Goal: Information Seeking & Learning: Learn about a topic

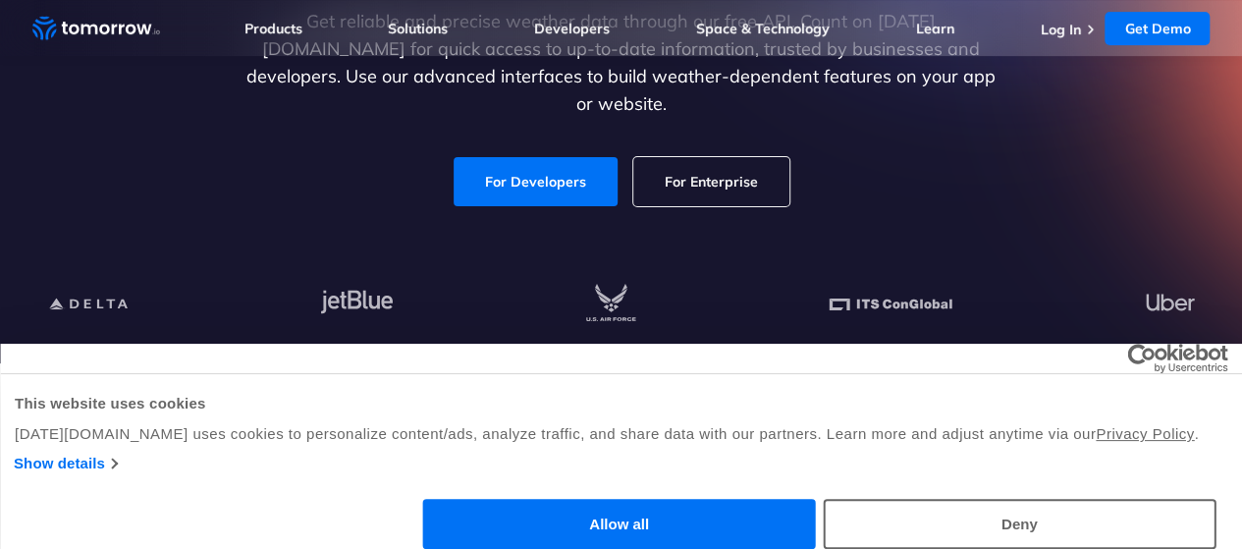
click at [816, 499] on button "Allow all" at bounding box center [619, 524] width 393 height 50
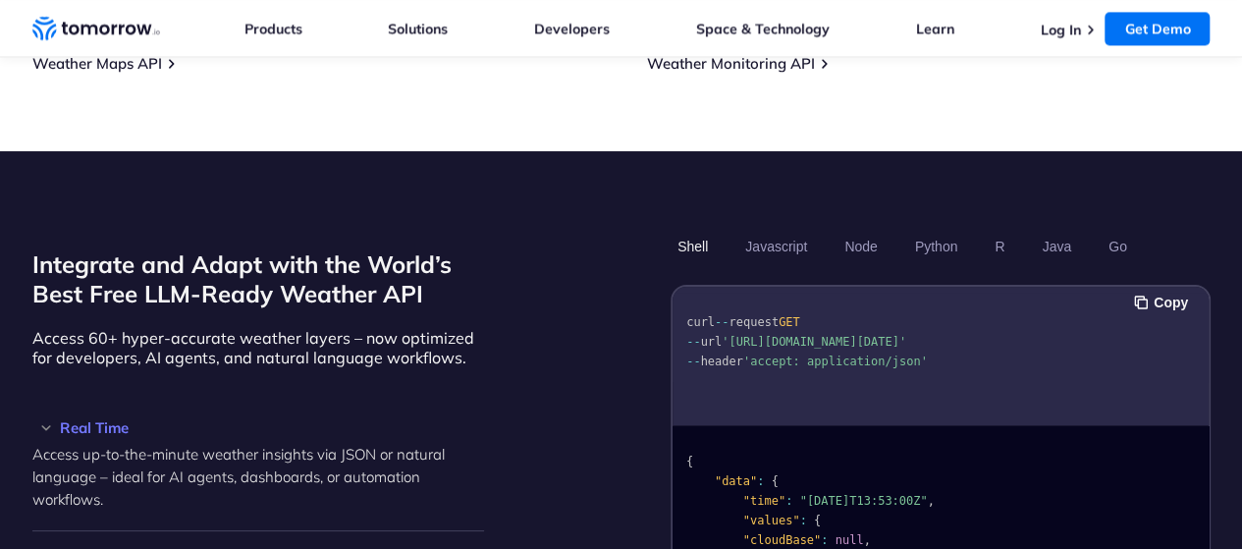
scroll to position [1571, 0]
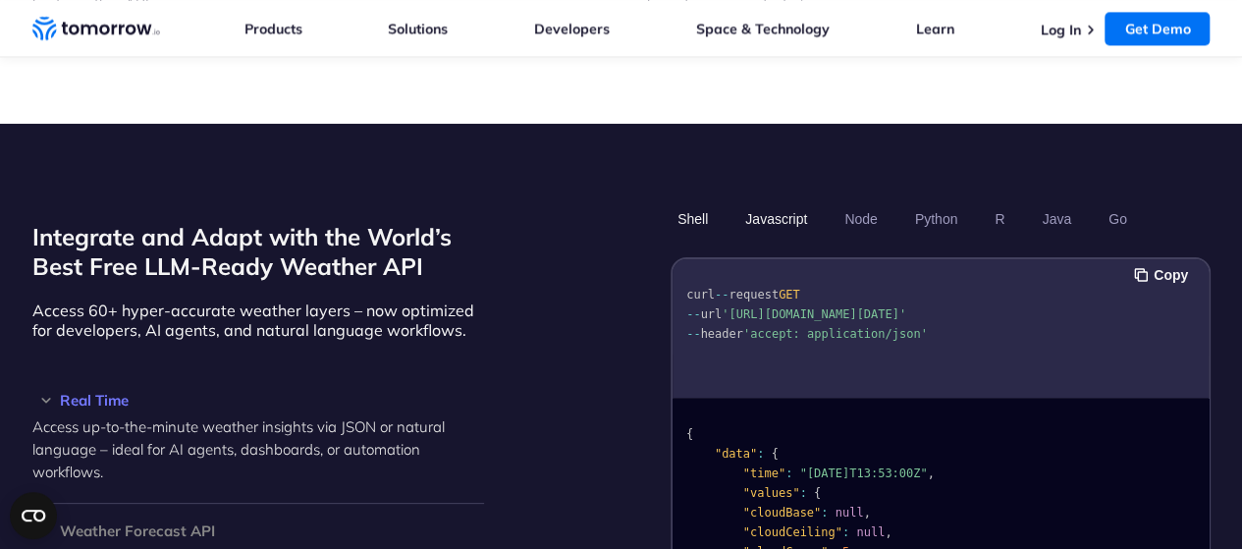
click at [769, 202] on button "Javascript" at bounding box center [777, 218] width 76 height 33
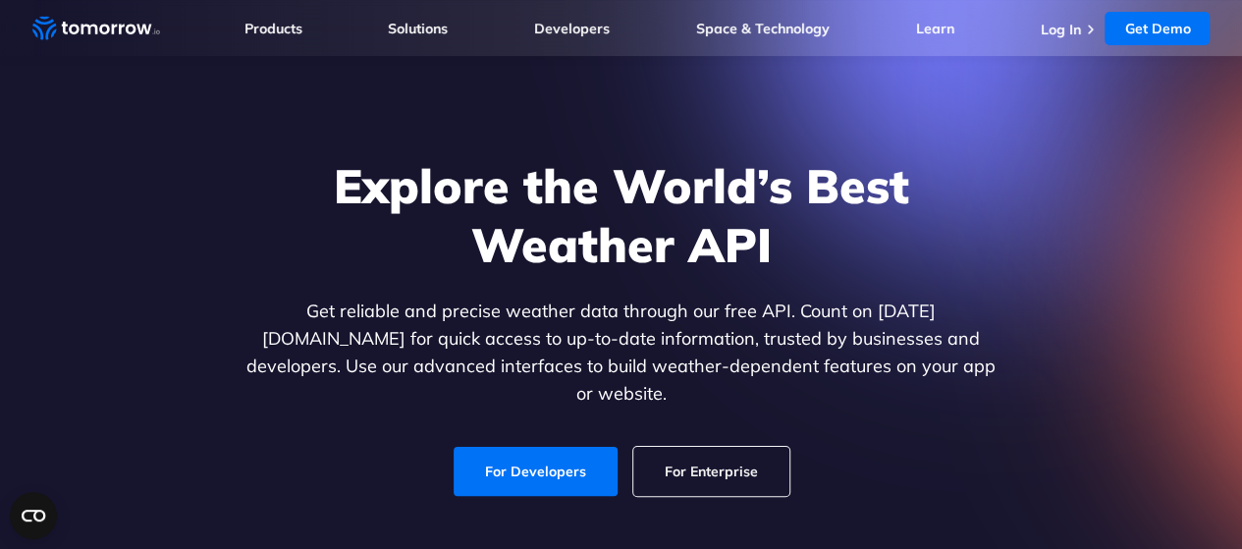
scroll to position [0, 0]
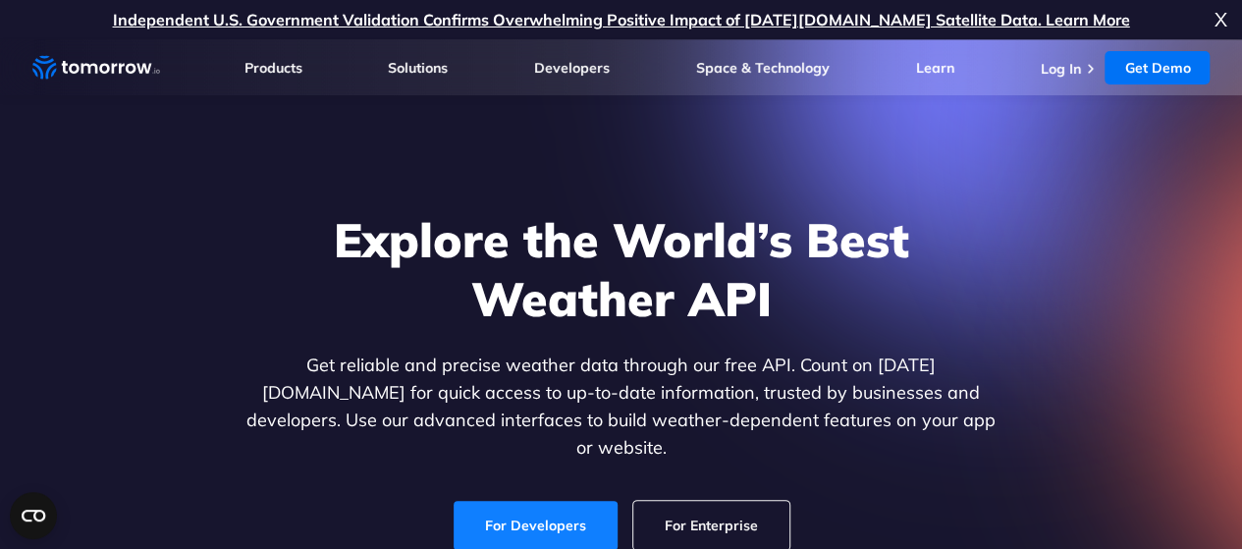
click at [585, 509] on link "For Developers" at bounding box center [536, 525] width 164 height 49
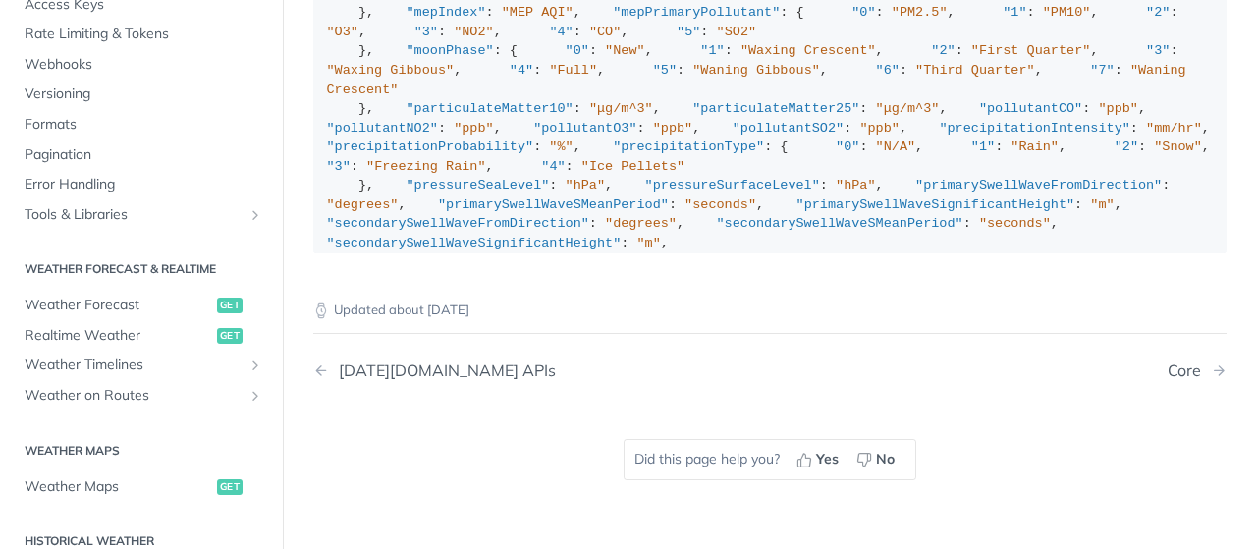
scroll to position [671, 0]
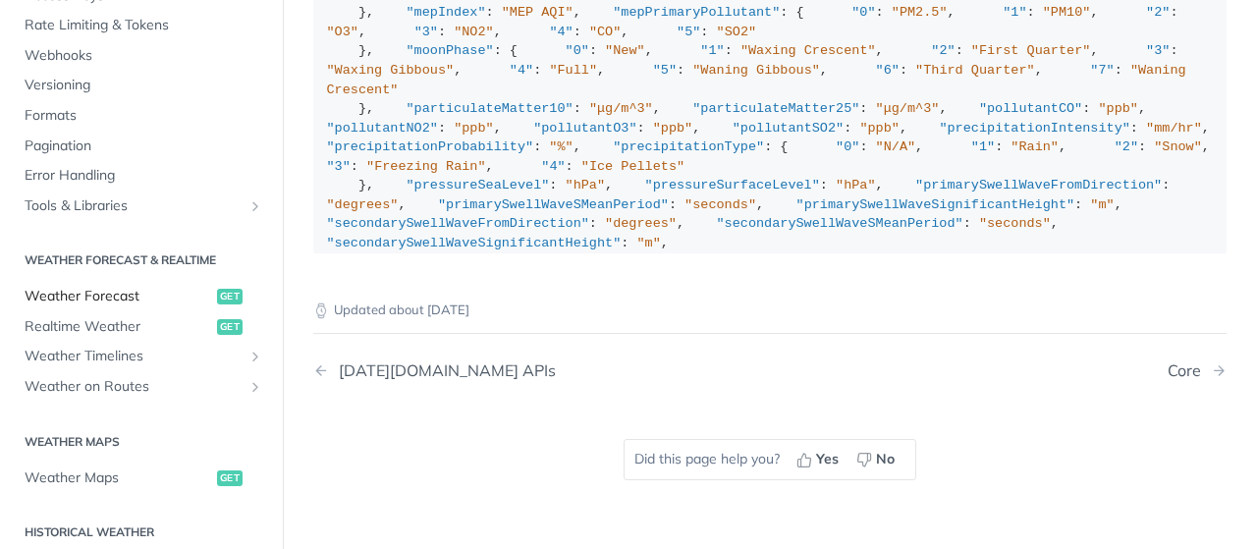
click at [92, 287] on span "Weather Forecast" at bounding box center [119, 297] width 188 height 20
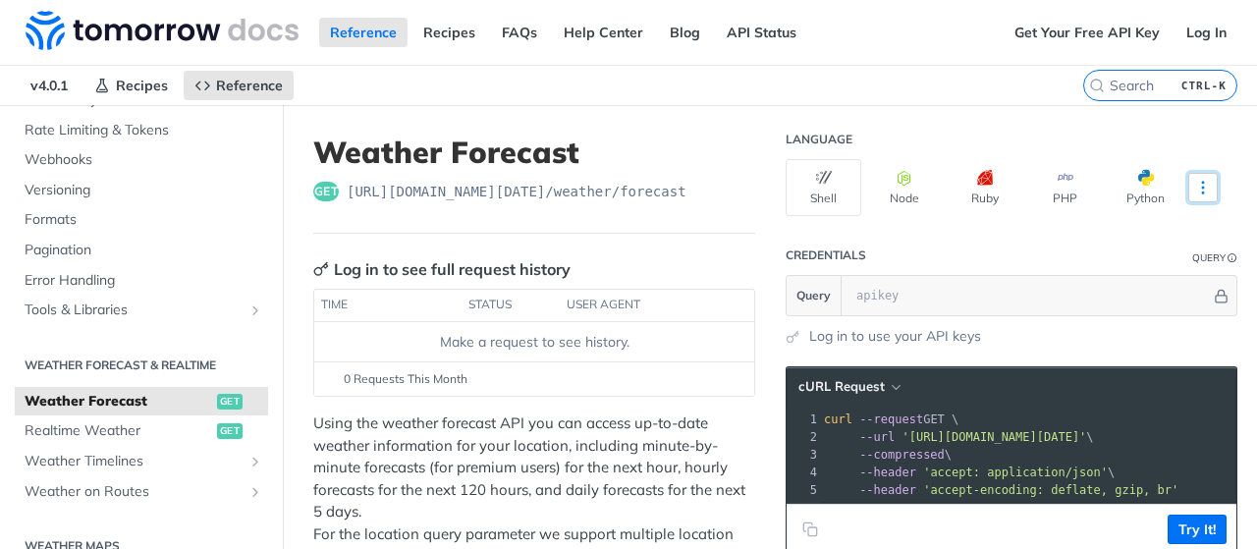
click at [1194, 186] on icon "More ellipsis" at bounding box center [1203, 188] width 18 height 18
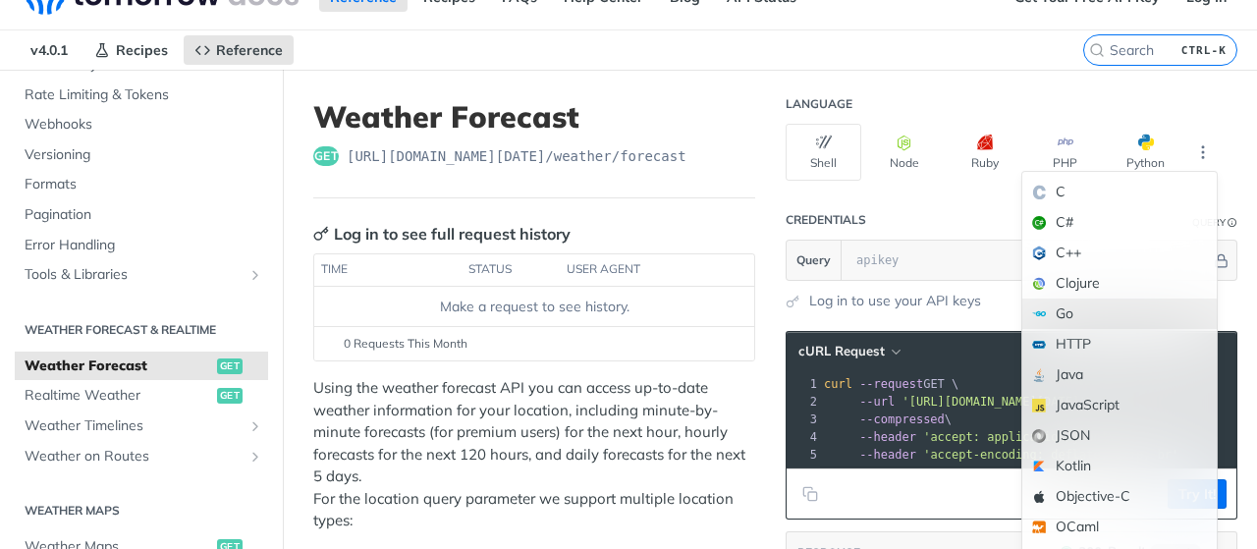
scroll to position [49, 0]
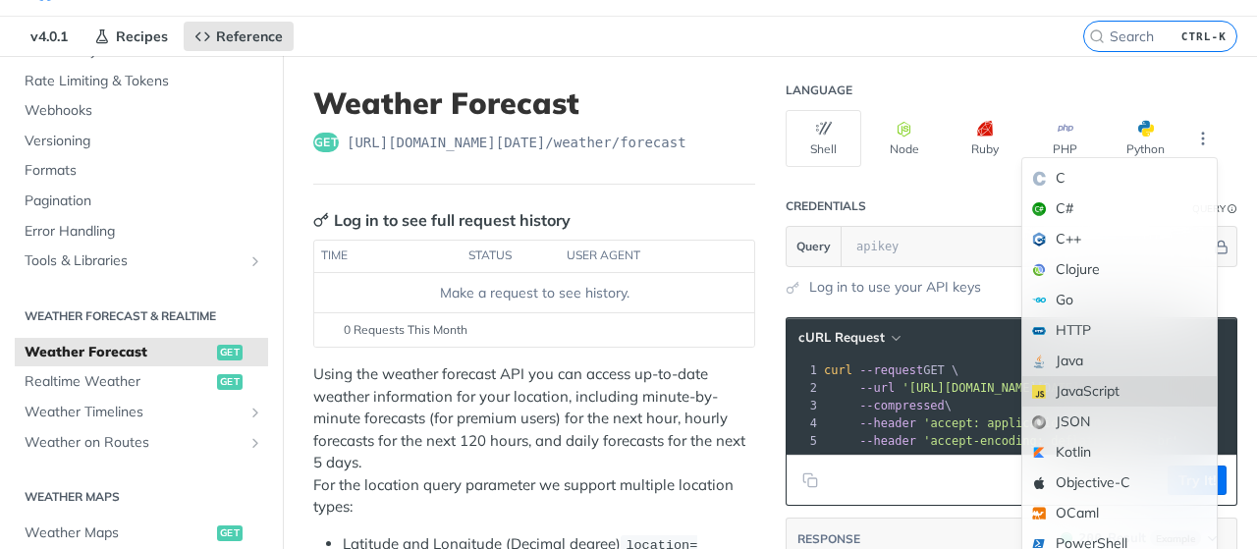
click at [1098, 402] on div "JavaScript" at bounding box center [1119, 391] width 194 height 30
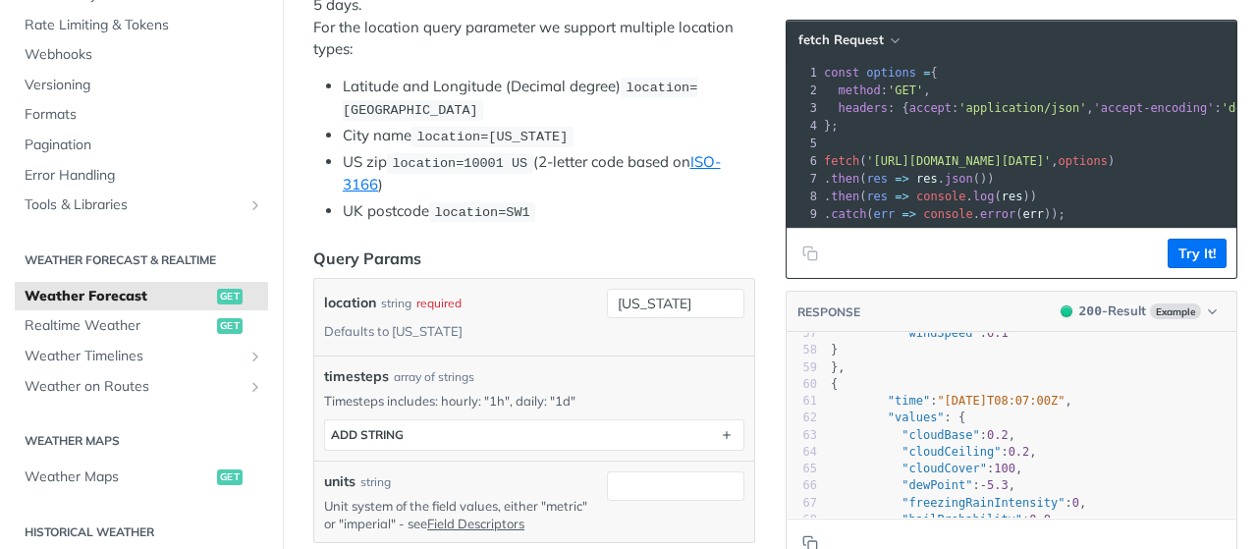
scroll to position [0, 0]
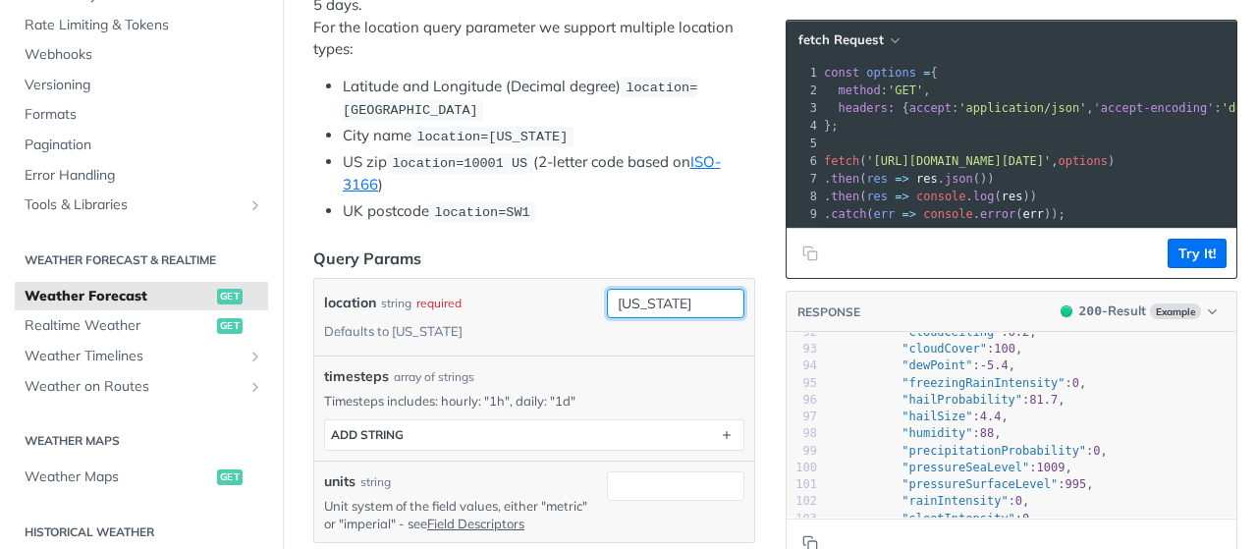
click at [668, 290] on input "new york" at bounding box center [676, 303] width 138 height 29
type input "n"
click at [683, 301] on input "Berlin" at bounding box center [676, 303] width 138 height 29
type input "Berlin"
click at [689, 200] on li "UK postcode location=SW1" at bounding box center [549, 211] width 413 height 23
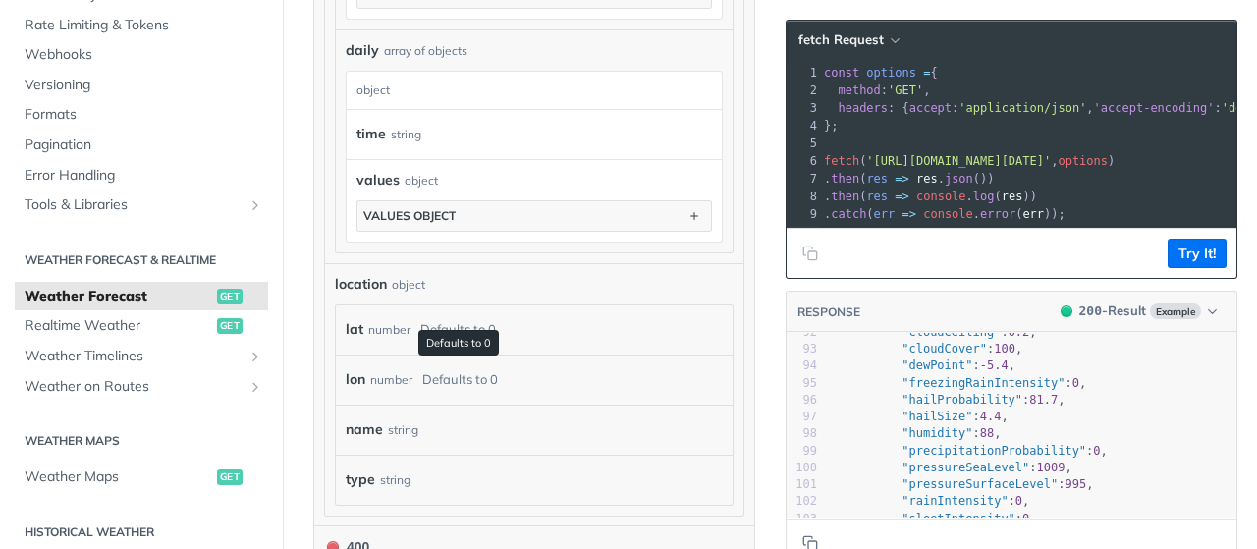
click at [484, 315] on div "Defaults to 0" at bounding box center [458, 329] width 76 height 28
